Goal: Transaction & Acquisition: Purchase product/service

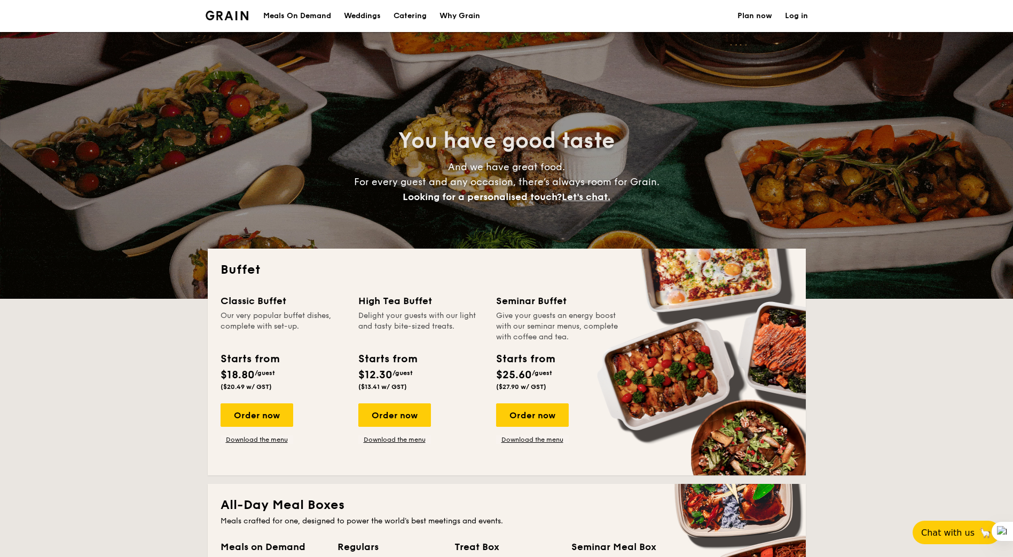
select select
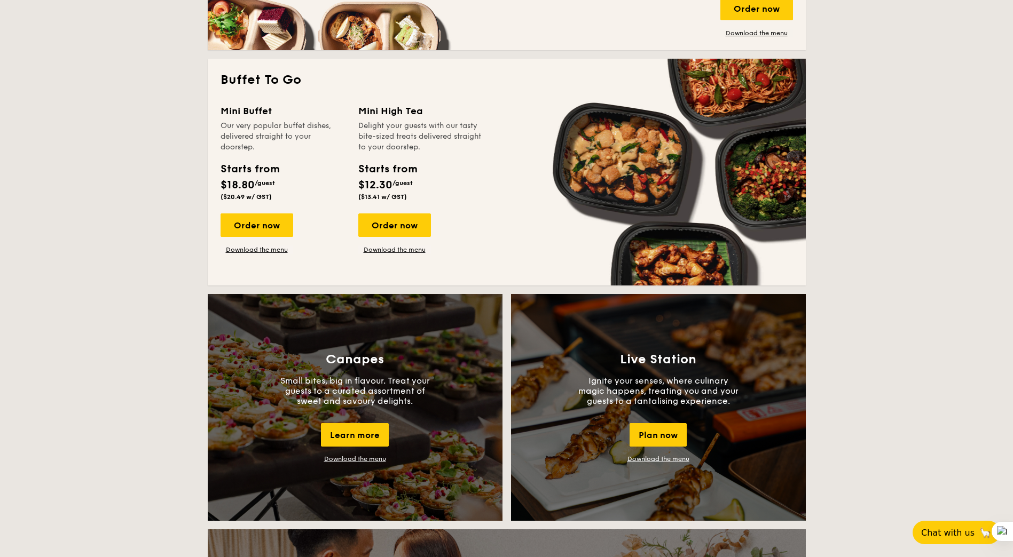
scroll to position [587, 0]
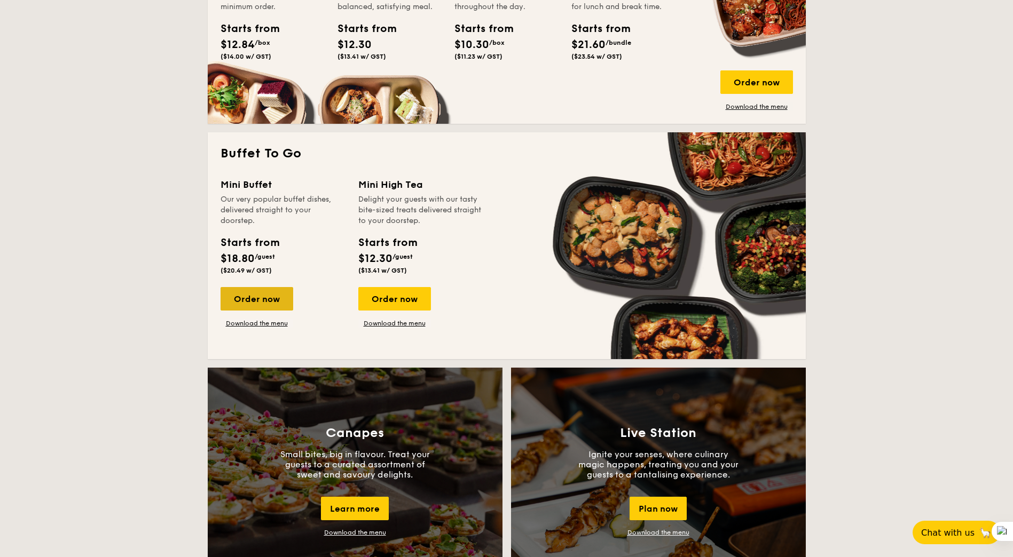
click at [274, 295] on div "Order now" at bounding box center [257, 298] width 73 height 23
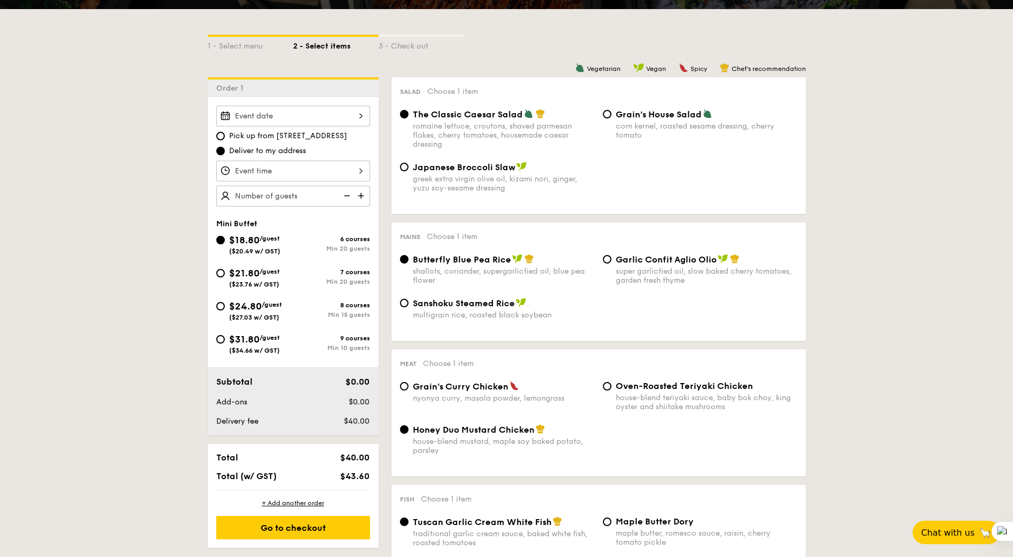
scroll to position [107, 0]
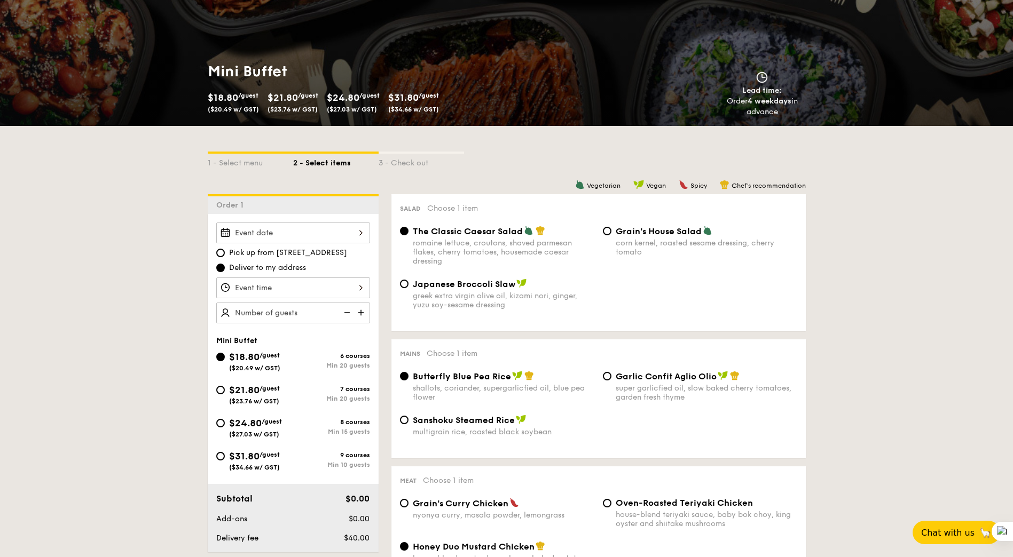
click at [240, 397] on div "$21.80 /guest ($23.76 w/ GST)" at bounding box center [254, 394] width 51 height 22
click at [225, 395] on input "$21.80 /guest ($23.76 w/ GST) 7 courses Min 20 guests" at bounding box center [220, 390] width 9 height 9
radio input "true"
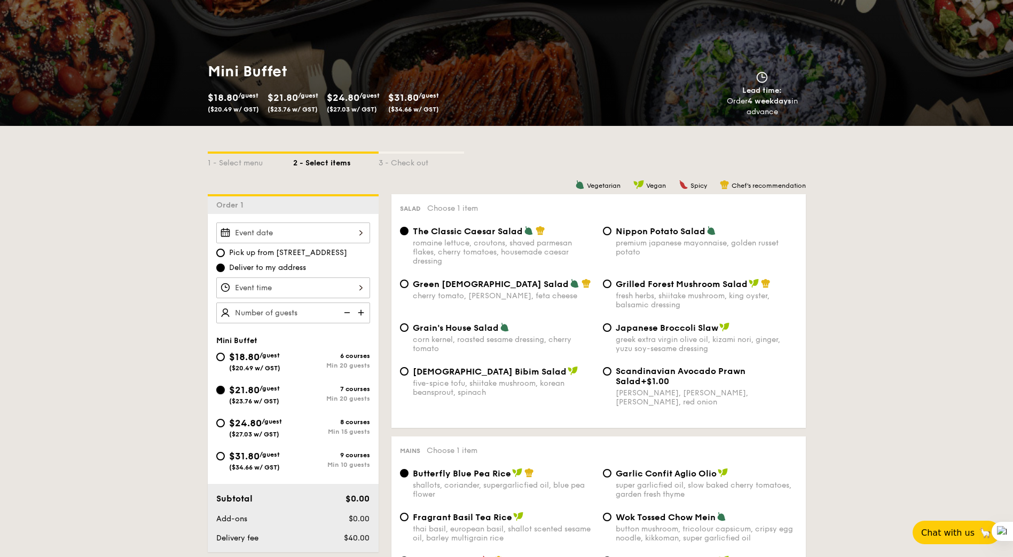
radio input "true"
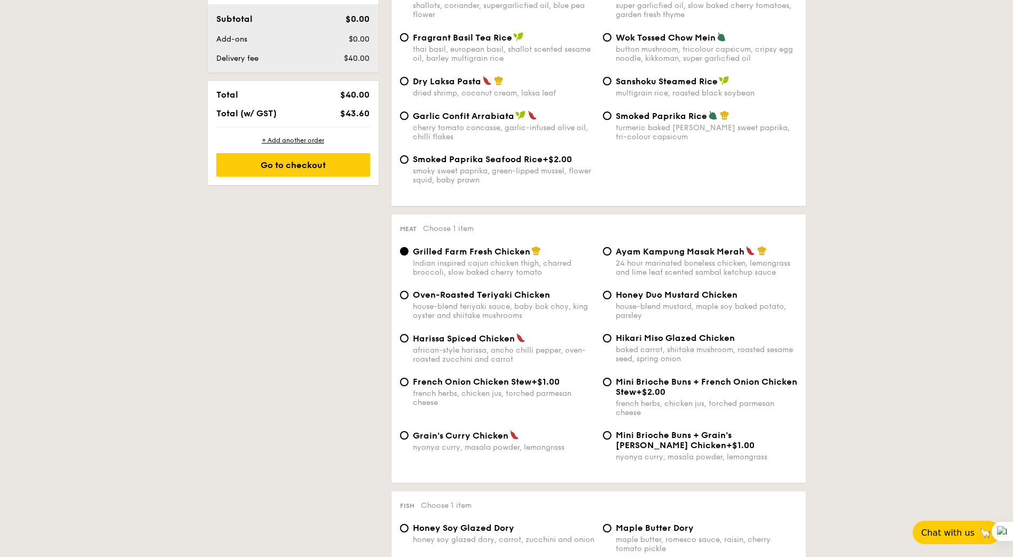
scroll to position [587, 0]
click at [476, 308] on div "house-blend teriyaki sauce, baby bok choy, king oyster and shiitake mushrooms" at bounding box center [504, 311] width 182 height 18
click at [408, 299] on input "Oven-Roasted Teriyaki Chicken house-blend teriyaki sauce, baby bok choy, king o…" at bounding box center [404, 294] width 9 height 9
radio input "true"
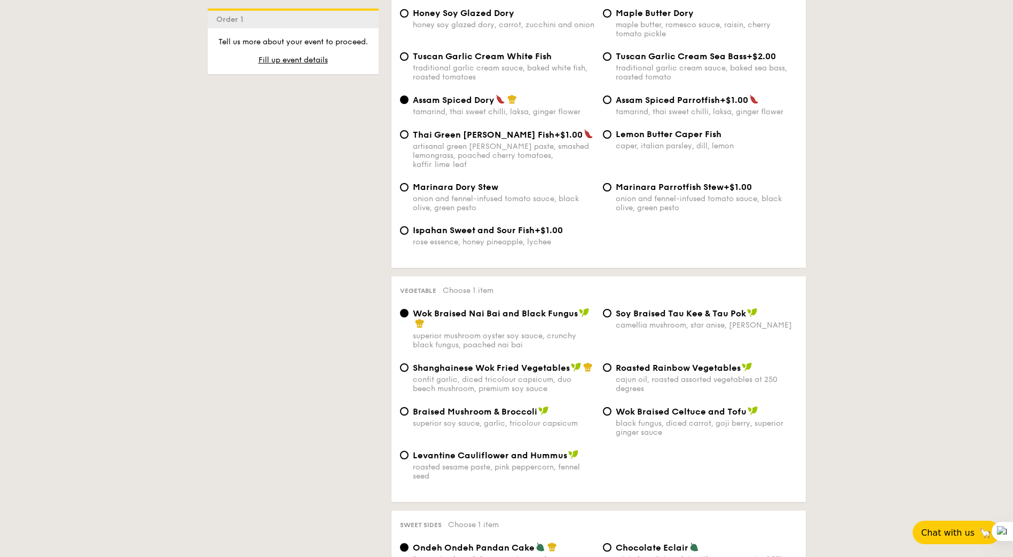
scroll to position [1121, 0]
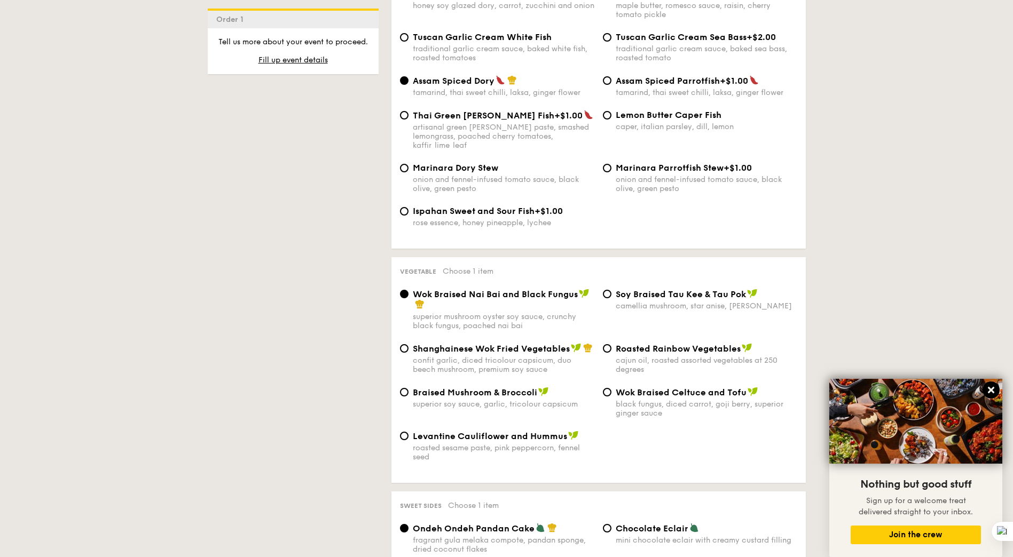
click at [995, 387] on icon at bounding box center [991, 390] width 10 height 10
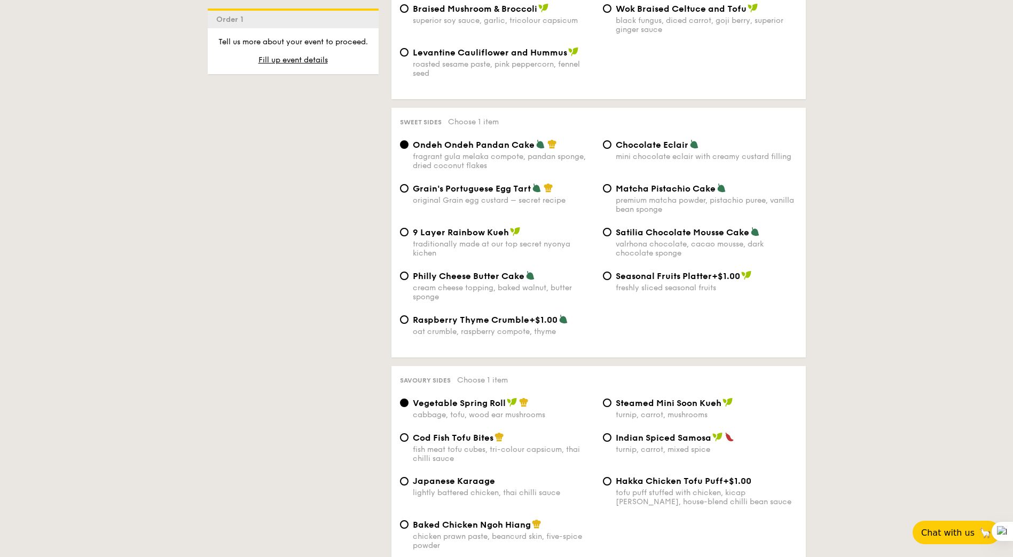
scroll to position [1548, 0]
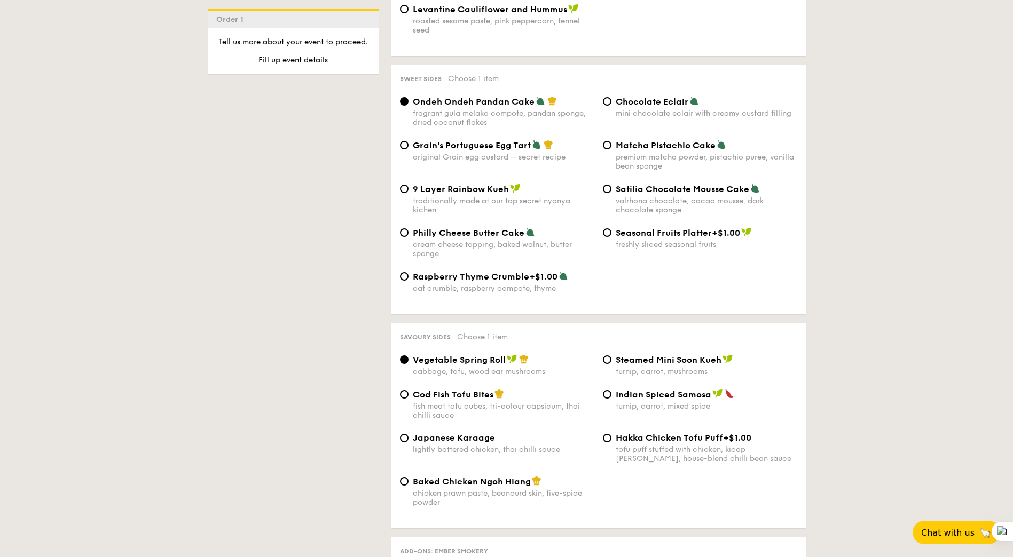
click at [642, 390] on span "Indian Spiced Samosa" at bounding box center [664, 395] width 96 height 10
click at [611, 390] on input "Indian Spiced Samosa turnip, carrot, mixed spice" at bounding box center [607, 394] width 9 height 9
radio input "true"
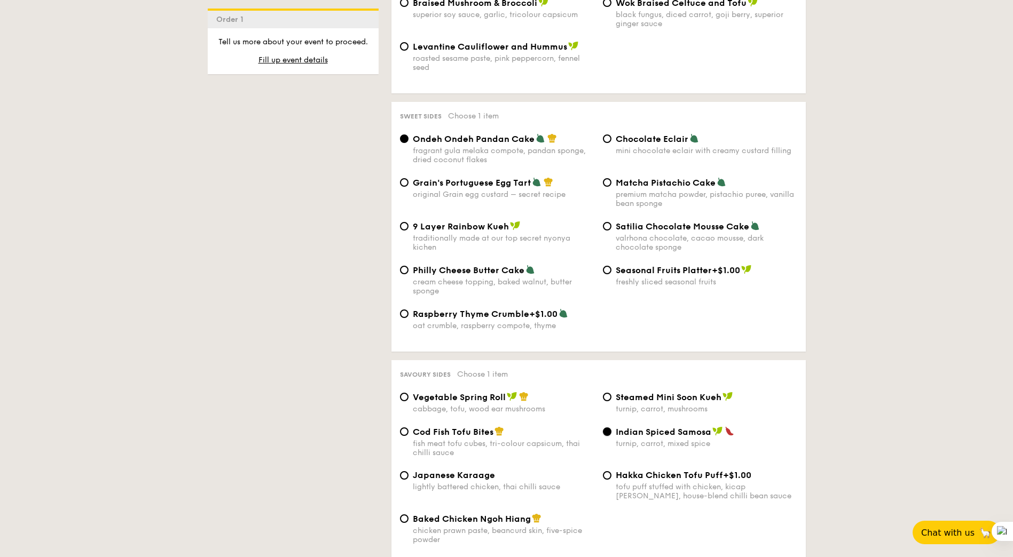
scroll to position [1495, 0]
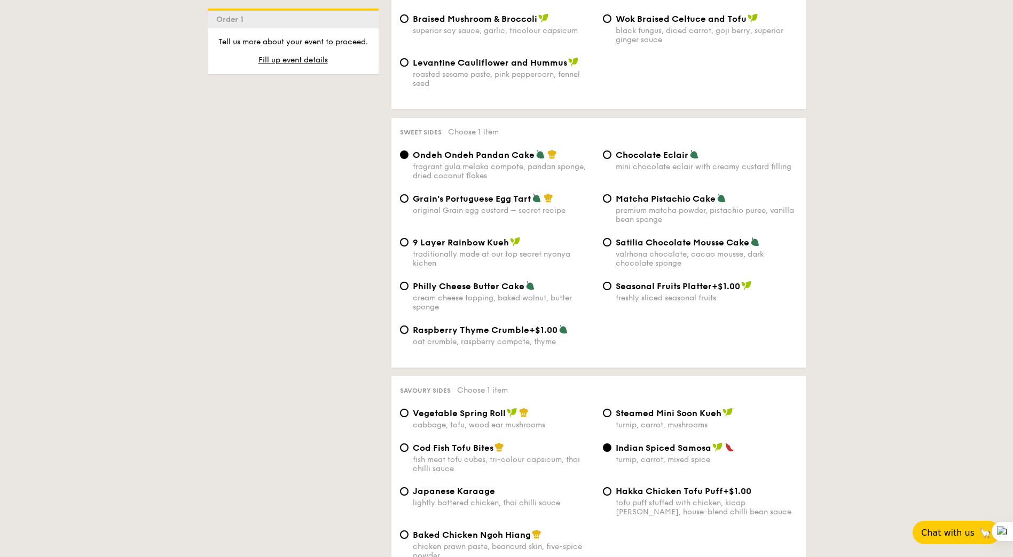
click at [450, 184] on div "Ondeh Ondeh Pandan Cake fragrant [PERSON_NAME] melaka compote, pandan sponge, d…" at bounding box center [599, 171] width 406 height 44
click at [453, 194] on span "Grain's Portuguese Egg Tart" at bounding box center [472, 199] width 118 height 10
click at [408, 194] on input "Grain's Portuguese Egg Tart original Grain egg custard – secret recipe" at bounding box center [404, 198] width 9 height 9
radio input "true"
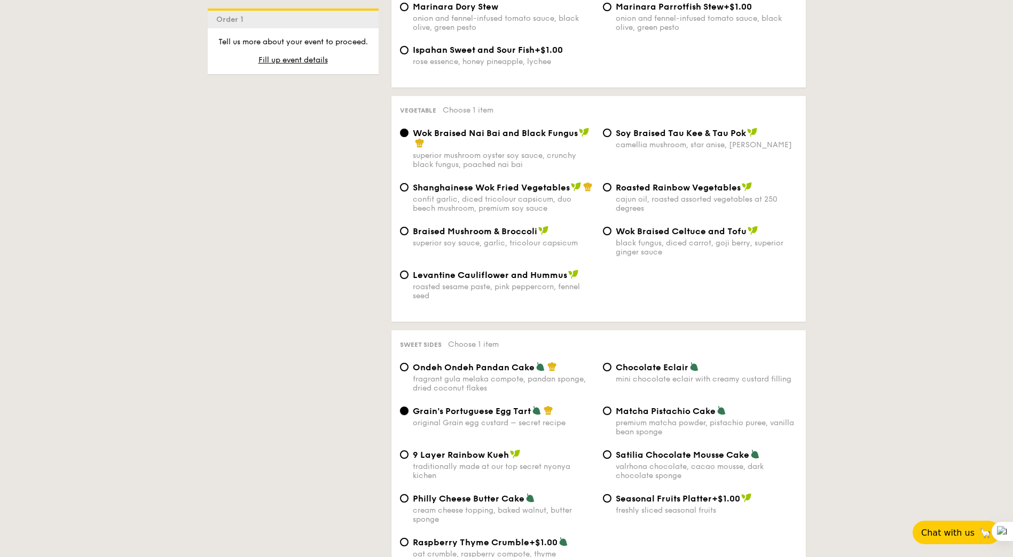
scroll to position [1281, 0]
click at [629, 184] on span "Roasted Rainbow Vegetables" at bounding box center [678, 189] width 125 height 10
click at [611, 184] on input "Roasted Rainbow Vegetables cajun oil, roasted assorted vegetables at 250 degrees" at bounding box center [607, 188] width 9 height 9
radio input "true"
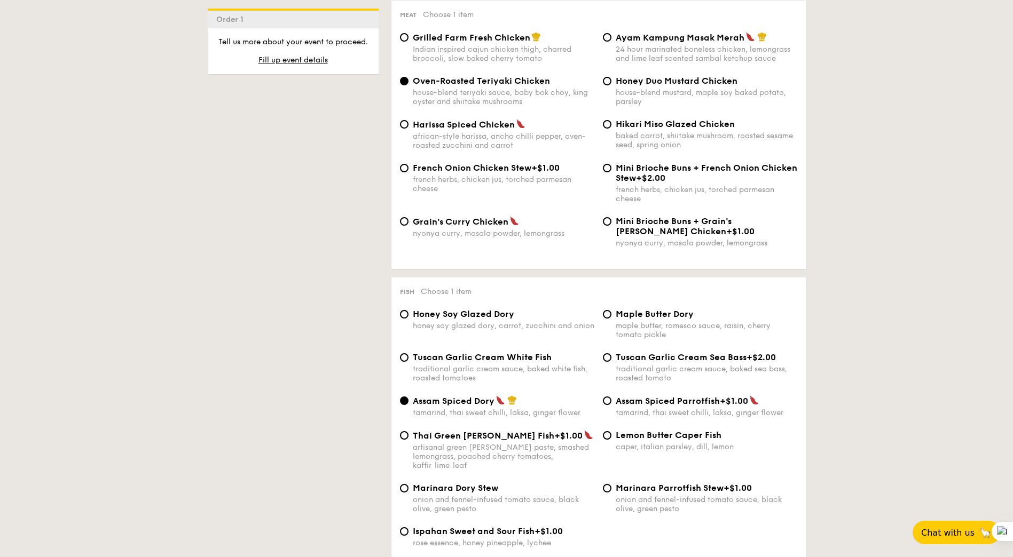
scroll to position [747, 0]
